Goal: Check status: Check status

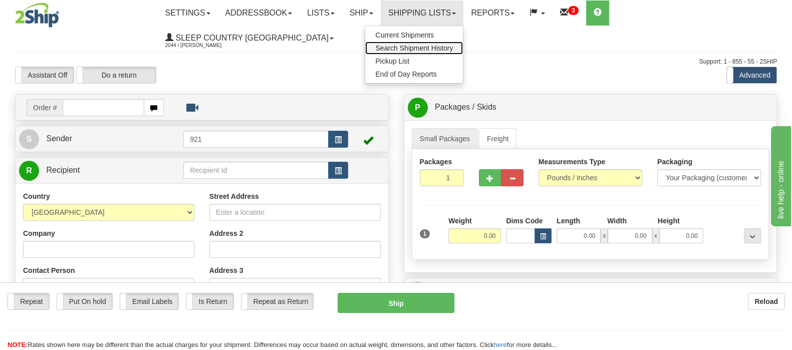
click at [463, 43] on link "Search Shipment History" at bounding box center [414, 48] width 98 height 13
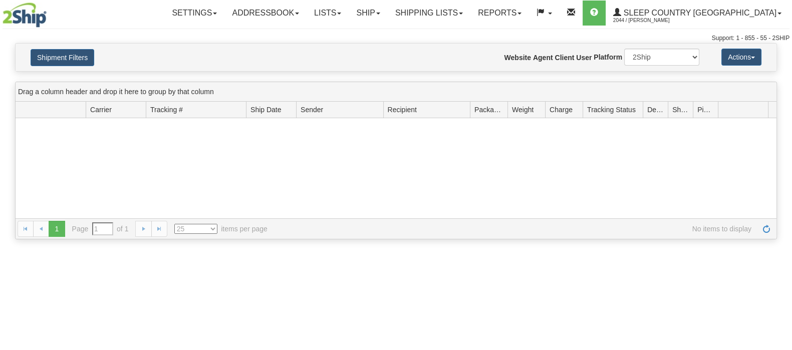
type input "From [DATE] To [DATE]"
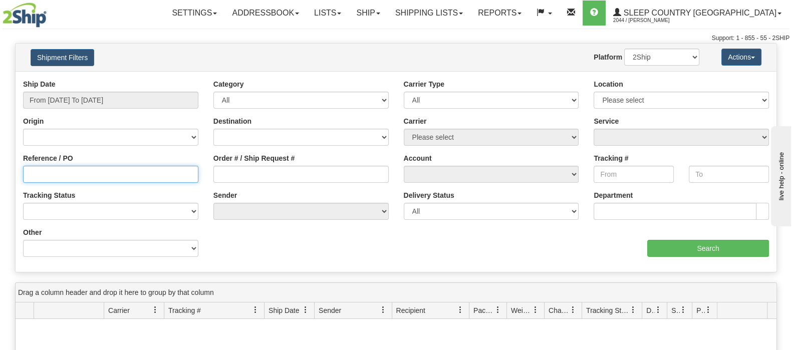
click at [78, 178] on input "Reference / PO" at bounding box center [110, 174] width 175 height 17
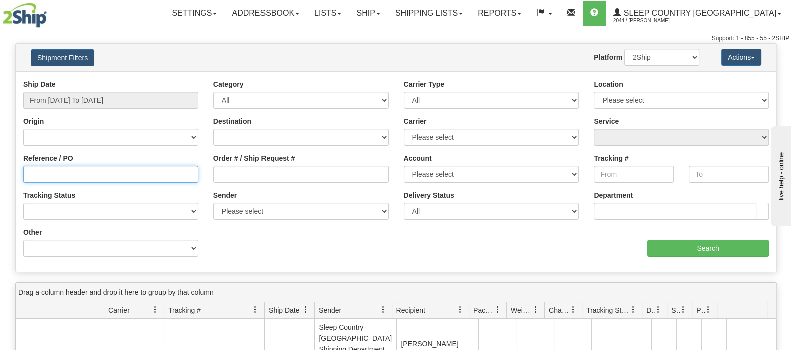
paste input "9000I053718"
type input "9000I053718"
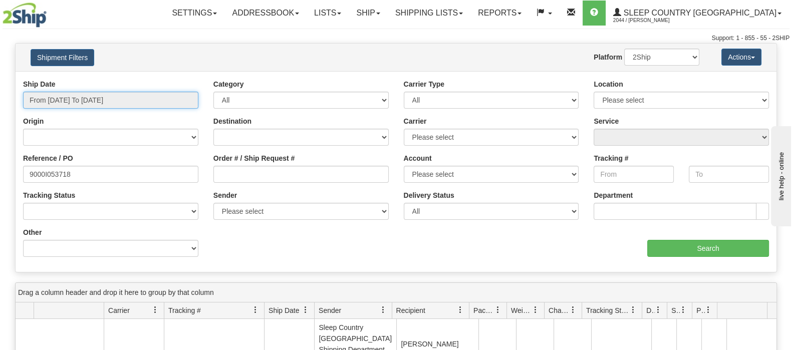
click at [62, 97] on input "From [DATE] To [DATE]" at bounding box center [110, 100] width 175 height 17
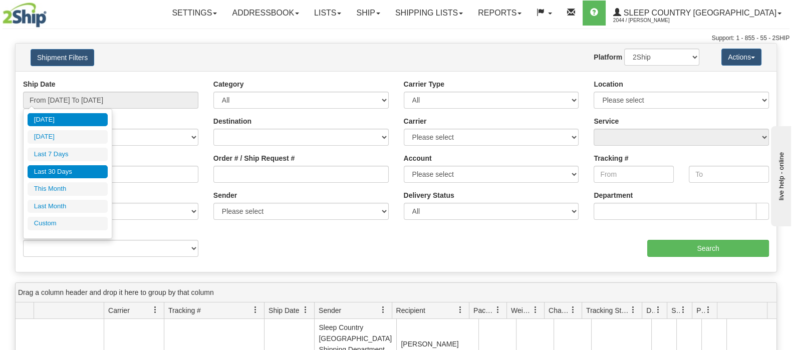
click at [75, 170] on li "Last 30 Days" at bounding box center [68, 172] width 80 height 14
type input "From [DATE] To [DATE]"
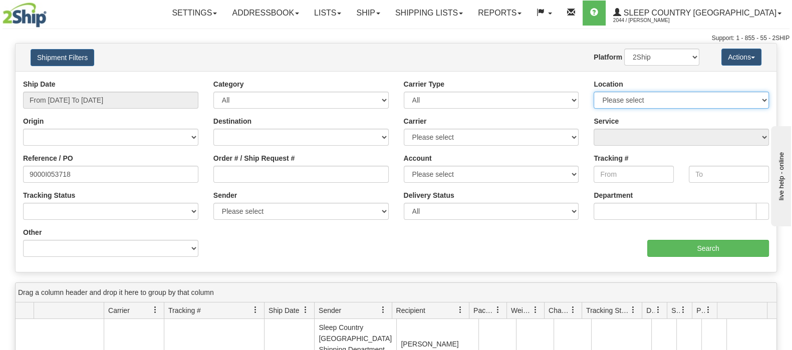
click at [731, 102] on select "Please select Old Toronto DC 921 922 93 94 97 390 915 916 98 902 95 96 90 91 92…" at bounding box center [681, 100] width 175 height 17
select select "6710"
click at [594, 92] on select "Please select Old Toronto DC 921 922 93 94 97 390 915 916 98 902 95 96 90 91 92…" at bounding box center [681, 100] width 175 height 17
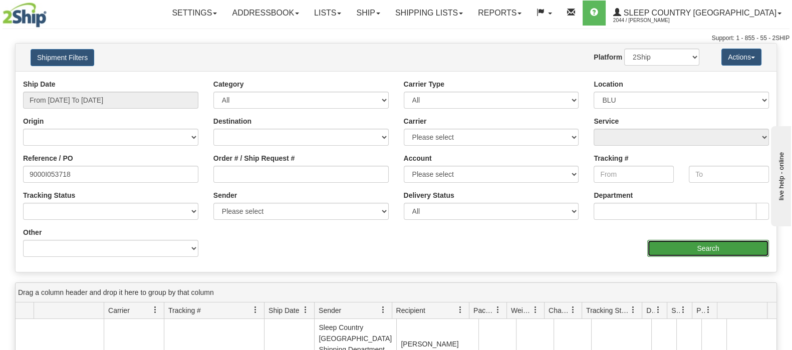
click at [677, 247] on input "Search" at bounding box center [709, 248] width 122 height 17
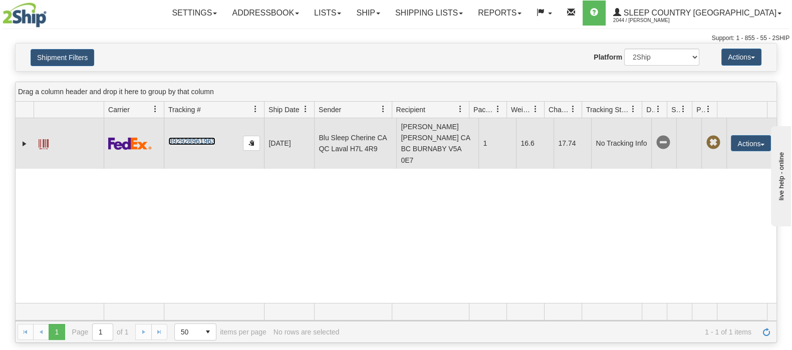
click at [187, 138] on link "392928961963" at bounding box center [191, 141] width 47 height 8
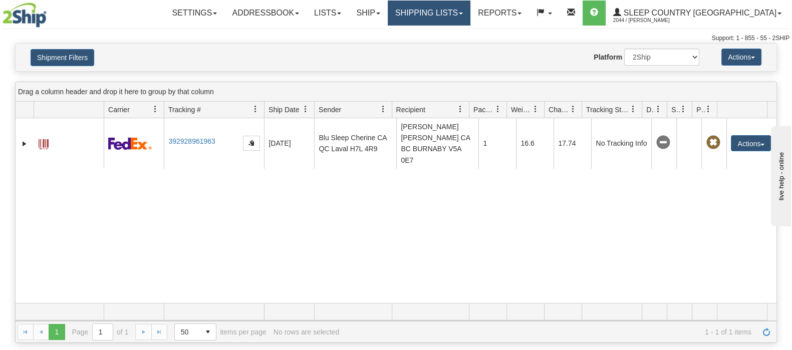
click at [471, 6] on link "Shipping lists" at bounding box center [429, 13] width 83 height 25
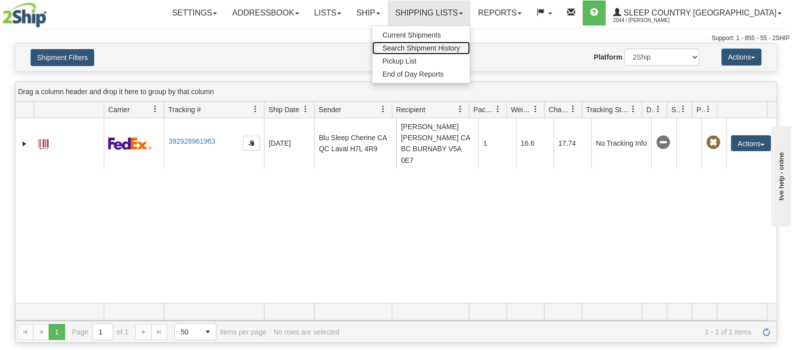
click at [460, 47] on span "Search Shipment History" at bounding box center [421, 48] width 78 height 8
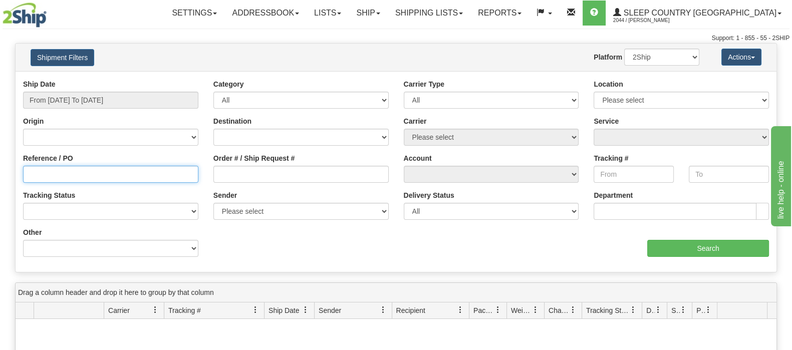
click at [61, 178] on input "Reference / PO" at bounding box center [110, 174] width 175 height 17
paste input "9002I045525"
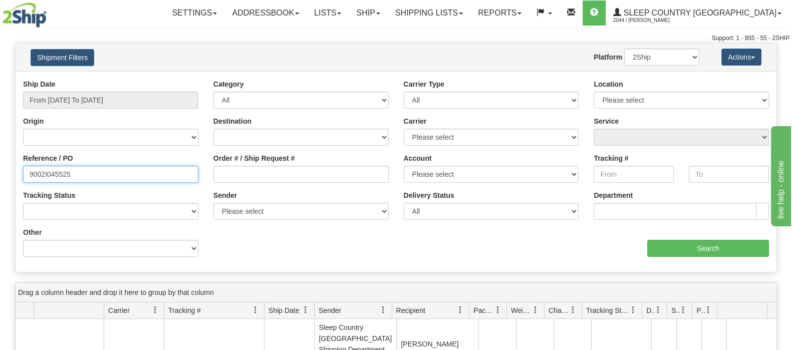
type input "9002I045525"
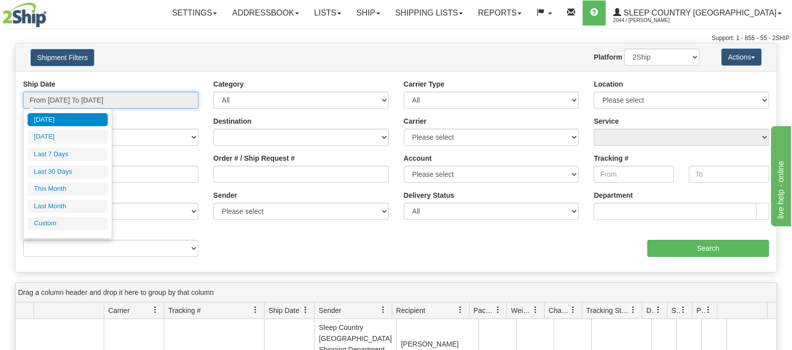
click at [59, 95] on input "From 09/07/2025 To 09/08/2025" at bounding box center [110, 100] width 175 height 17
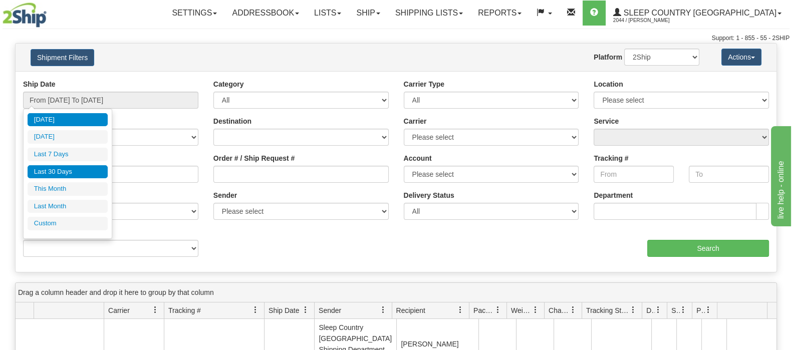
click at [74, 169] on li "Last 30 Days" at bounding box center [68, 172] width 80 height 14
type input "From 08/10/2025 To 09/08/2025"
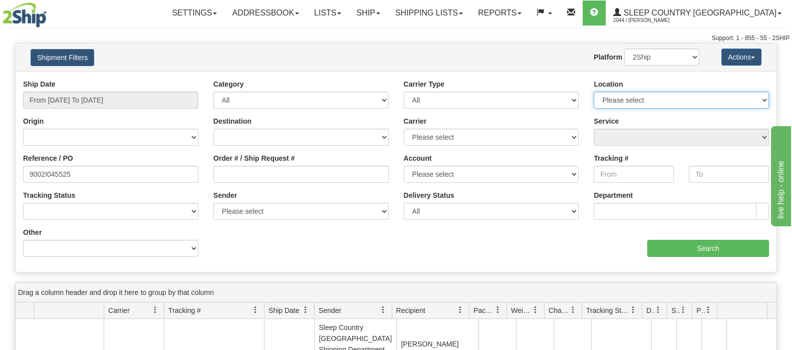
click at [755, 97] on select "Please select Old Toronto DC 921 922 93 94 97 390 915 916 98 902 95 96 90 91 92…" at bounding box center [681, 100] width 175 height 17
select select "6710"
click at [594, 92] on select "Please select Old Toronto DC 921 922 93 94 97 390 915 916 98 902 95 96 90 91 92…" at bounding box center [681, 100] width 175 height 17
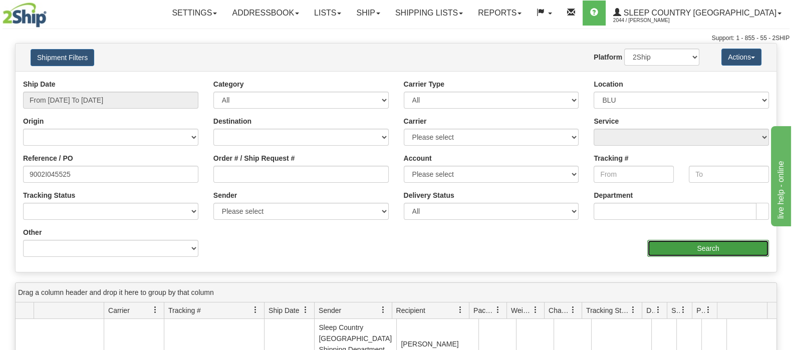
click at [702, 248] on input "Search" at bounding box center [709, 248] width 122 height 17
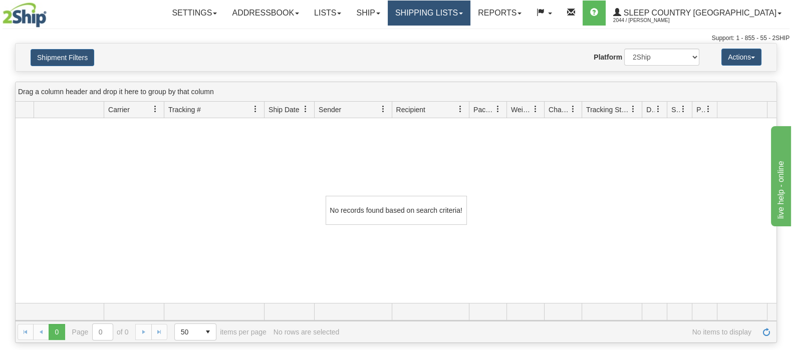
click at [471, 10] on link "Shipping lists" at bounding box center [429, 13] width 83 height 25
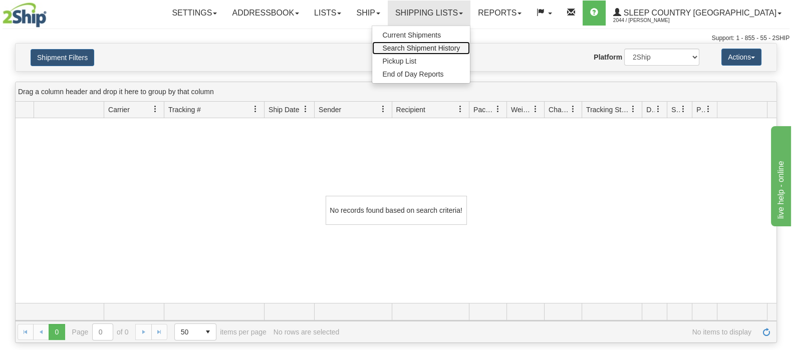
click at [460, 47] on span "Search Shipment History" at bounding box center [421, 48] width 78 height 8
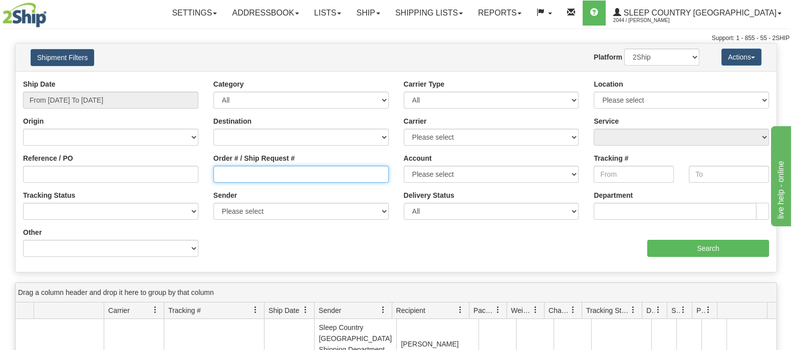
click at [248, 174] on input "Order # / Ship Request #" at bounding box center [301, 174] width 175 height 17
paste input "9002I045525"
type input "9002I045525"
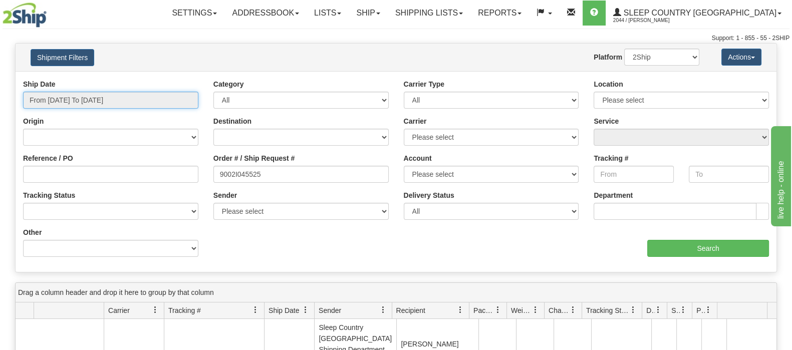
click at [74, 95] on input "From [DATE] To [DATE]" at bounding box center [110, 100] width 175 height 17
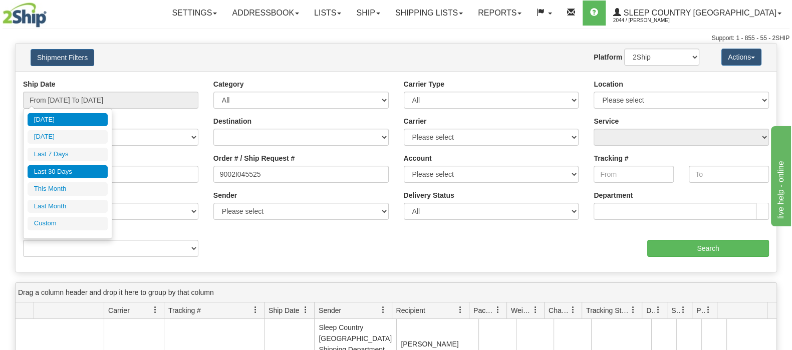
click at [81, 170] on li "Last 30 Days" at bounding box center [68, 172] width 80 height 14
type input "From [DATE] To [DATE]"
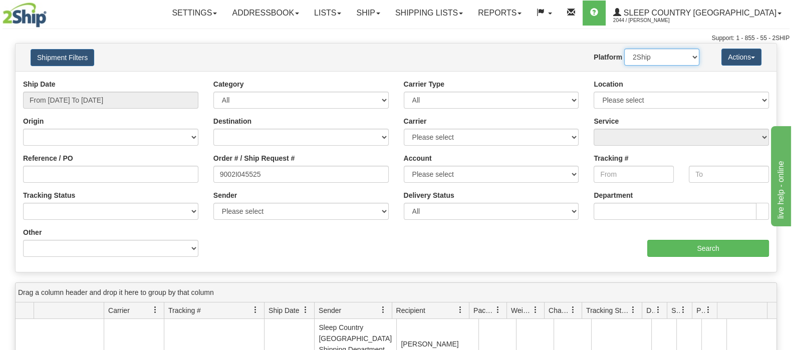
click at [674, 54] on select "2Ship Imported" at bounding box center [662, 57] width 75 height 17
select select "1"
click at [625, 49] on select "2Ship Imported" at bounding box center [662, 57] width 75 height 17
